Goal: Complete application form

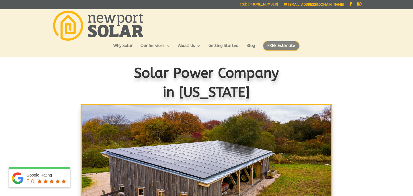
click at [278, 45] on span "FREE Estimate" at bounding box center [280, 46] width 37 height 10
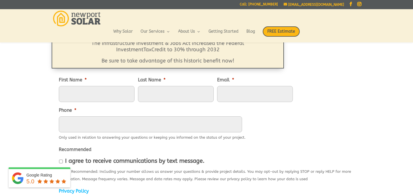
scroll to position [58, 0]
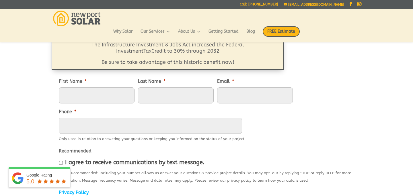
click at [76, 97] on input "First Name *" at bounding box center [97, 95] width 76 height 16
type input "Alicia"
click at [158, 95] on input "Last Name *" at bounding box center [176, 95] width 76 height 16
type input "Smith"
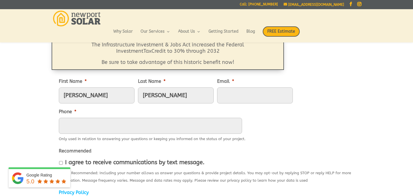
click at [217, 99] on input "Email *" at bounding box center [255, 95] width 76 height 16
type input "smithali0620@gmail.com"
click at [177, 126] on input "(___) ___-____" at bounding box center [150, 126] width 183 height 16
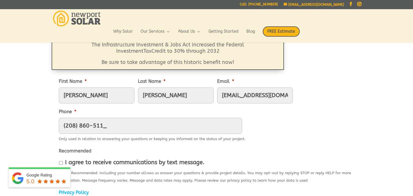
type input "(208) 860-5113"
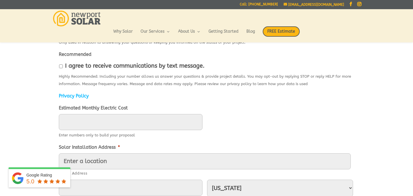
scroll to position [155, 0]
click at [61, 64] on input "I agree to receive communications by text message." at bounding box center [61, 66] width 4 height 4
checkbox input "true"
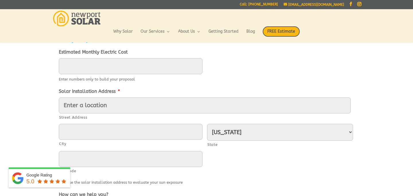
scroll to position [214, 0]
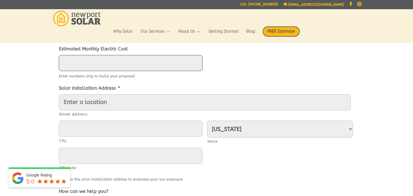
type input "____"
click at [121, 64] on input "____" at bounding box center [131, 63] width 144 height 16
type input "208"
click at [159, 84] on ul "First Name * Alicia Last Name * Smith Email * smithali0620@gmail.com Phone * (2…" at bounding box center [206, 83] width 295 height 332
click at [127, 109] on input "Street Address" at bounding box center [205, 102] width 292 height 16
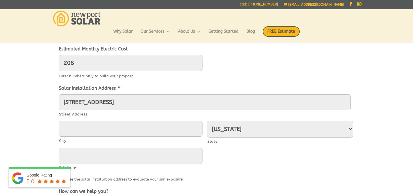
type input "82 Mountain Avenue"
type input "East Providence"
type input "02915"
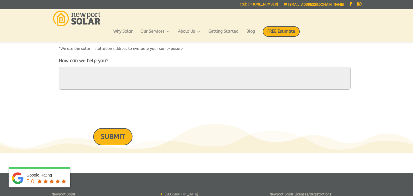
scroll to position [353, 0]
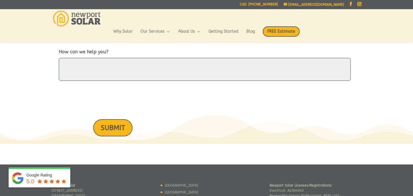
click at [106, 70] on textarea "How can we help you?" at bounding box center [205, 69] width 292 height 23
click at [111, 65] on textarea "Looking to get a quote" at bounding box center [205, 69] width 292 height 23
click at [110, 65] on textarea "Looking to get a quote" at bounding box center [205, 69] width 292 height 23
click at [137, 69] on textarea "Looking to get a quote" at bounding box center [205, 69] width 292 height 23
click at [109, 65] on textarea "Looking to get a quote" at bounding box center [205, 69] width 292 height 23
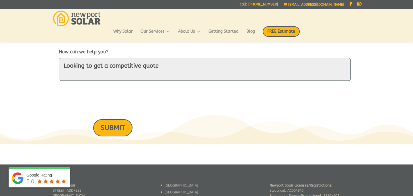
click at [162, 67] on textarea "Looking to get a competitive quote" at bounding box center [205, 69] width 292 height 23
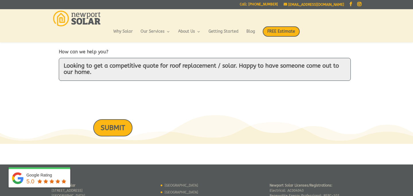
type textarea "Looking to get a competitive quote for roof replacement / solar. Happy to have …"
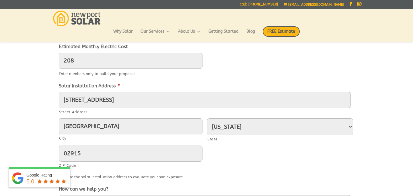
scroll to position [407, 0]
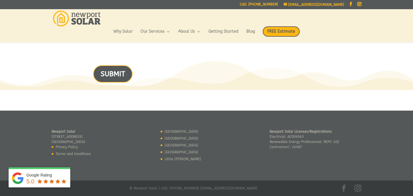
click at [109, 71] on input "SUBMIT" at bounding box center [112, 73] width 39 height 17
